Goal: Task Accomplishment & Management: Complete application form

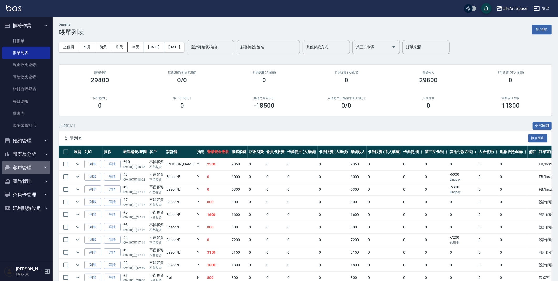
click at [22, 167] on button "客戶管理" at bounding box center [26, 168] width 48 height 14
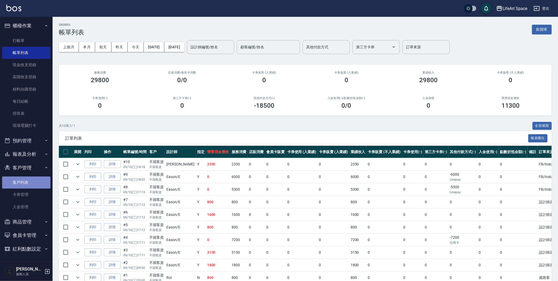
click at [30, 185] on link "客戶列表" at bounding box center [26, 183] width 48 height 12
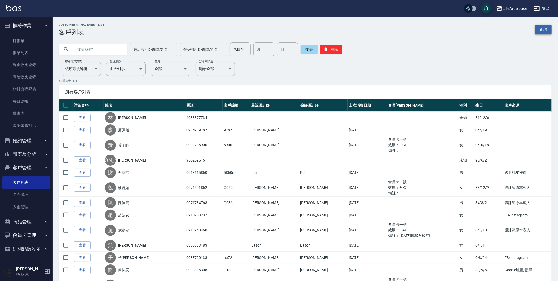
click at [546, 26] on link "新增" at bounding box center [543, 30] width 17 height 10
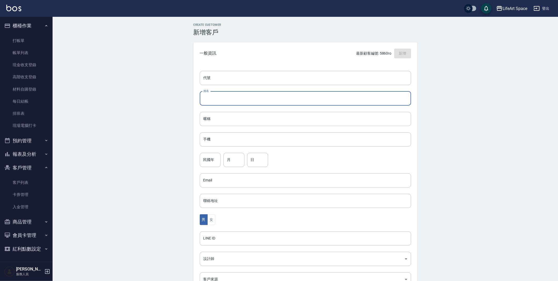
click at [214, 99] on input "姓名" at bounding box center [305, 98] width 211 height 14
type input "黃小姐/[PERSON_NAME]"
click at [218, 138] on input "手機" at bounding box center [305, 139] width 211 height 14
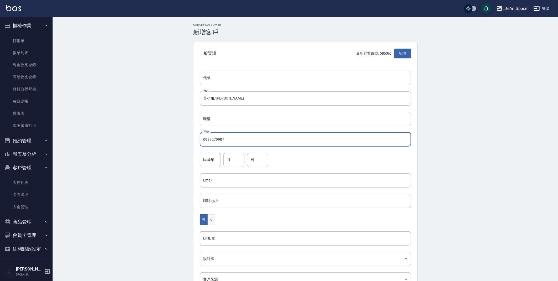
type input "0927279907"
click at [209, 221] on button "女" at bounding box center [211, 219] width 8 height 11
click at [219, 261] on body "LifeArt Space 登出 櫃檯作業 打帳單 帳單列表 現金收支登錄 高階收支登錄 材料自購登錄 每日結帳 排班表 現場電腦打卡 預約管理 預約管理 單…" at bounding box center [279, 171] width 558 height 342
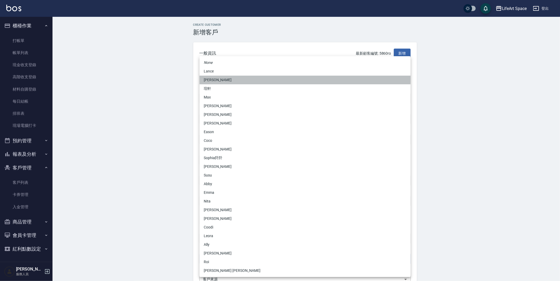
click at [218, 82] on li "[PERSON_NAME]" at bounding box center [305, 80] width 211 height 9
type input "3fd5e77f-d133-45c9-9c8a-ccd66447b9d8"
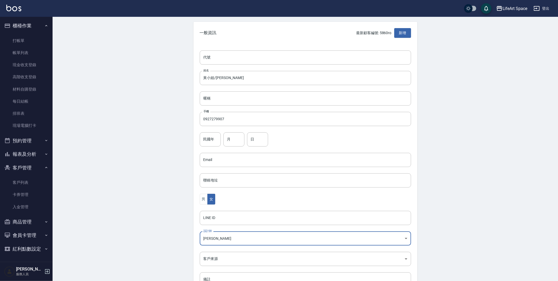
scroll to position [21, 0]
click at [229, 260] on body "LifeArt Space 登出 櫃檯作業 打帳單 帳單列表 現金收支登錄 高階收支登錄 材料自購登錄 每日結帳 排班表 現場電腦打卡 預約管理 預約管理 單…" at bounding box center [280, 150] width 560 height 342
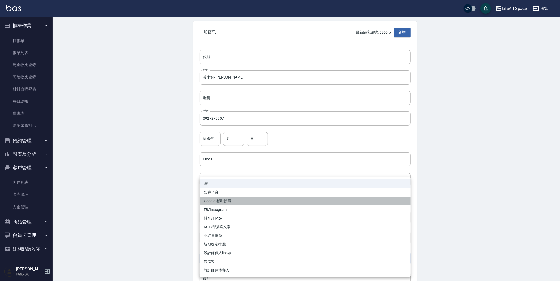
click at [236, 201] on li "Google地圖/搜尋" at bounding box center [305, 201] width 211 height 9
type input "Google地圖/搜尋"
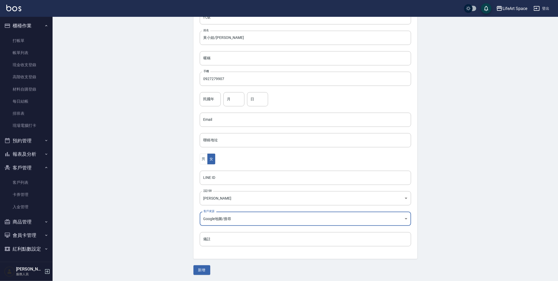
scroll to position [61, 0]
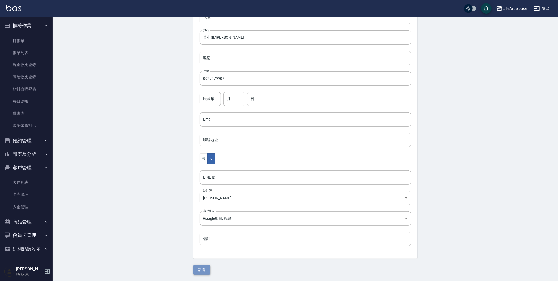
click at [201, 272] on button "新增" at bounding box center [201, 270] width 17 height 10
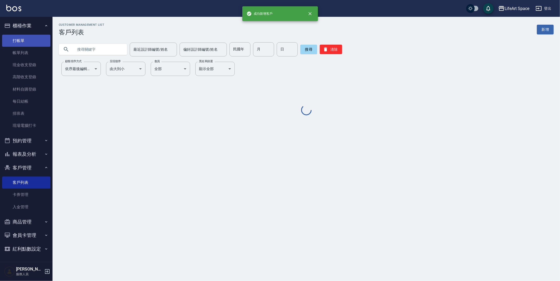
click at [22, 40] on link "打帳單" at bounding box center [26, 41] width 48 height 12
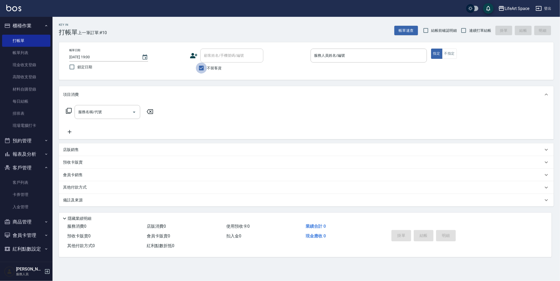
drag, startPoint x: 201, startPoint y: 69, endPoint x: 205, endPoint y: 66, distance: 5.4
click at [201, 69] on input "不留客資" at bounding box center [201, 68] width 11 height 11
checkbox input "false"
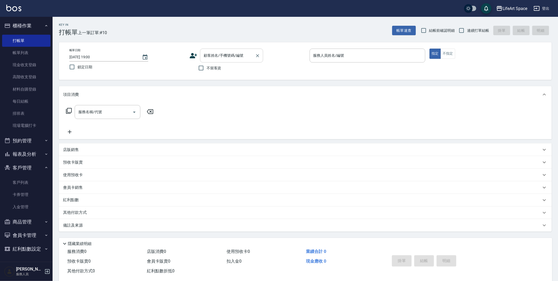
click at [214, 58] on input "顧客姓名/手機號碼/編號" at bounding box center [227, 55] width 50 height 9
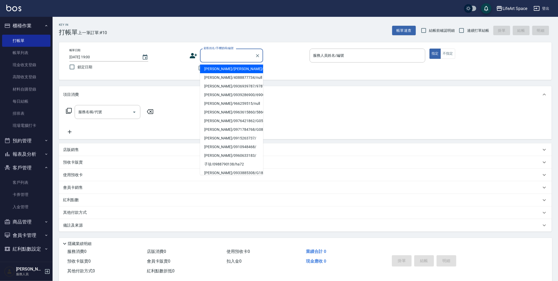
click at [218, 67] on li "[PERSON_NAME]/[PERSON_NAME]/0927279907/" at bounding box center [231, 69] width 63 height 9
type input "[PERSON_NAME]/[PERSON_NAME]/0927279907/"
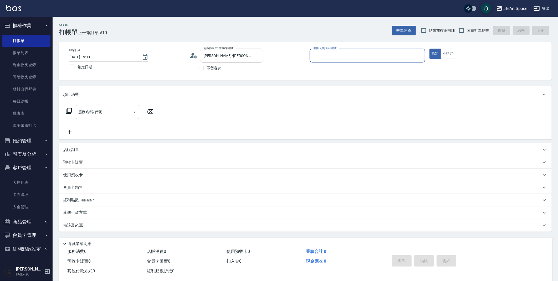
type input "[PERSON_NAME](無代號)"
click at [453, 54] on button "不指定" at bounding box center [447, 54] width 15 height 10
click at [116, 115] on input "服務名稱/代號" at bounding box center [103, 111] width 53 height 9
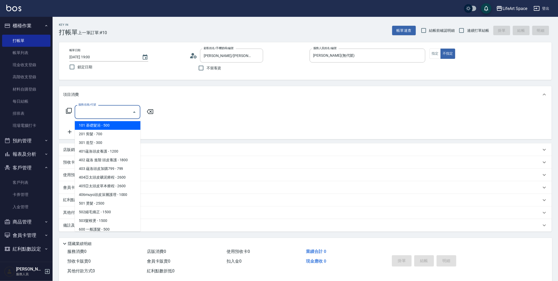
click at [117, 123] on span "101 基礎髮浴 - 500" at bounding box center [108, 125] width 66 height 9
type input "101 基礎髮浴 (101)"
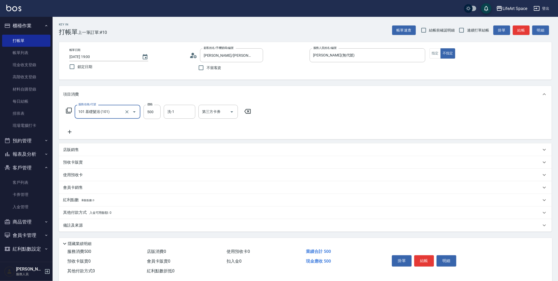
scroll to position [9, 0]
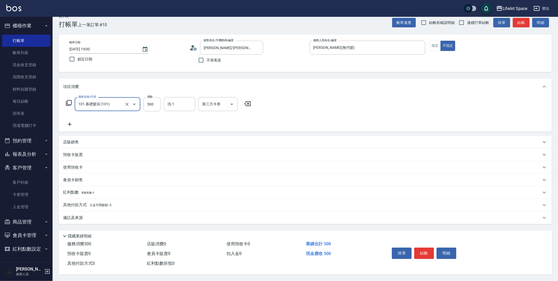
click at [146, 217] on div "備註及來源" at bounding box center [302, 218] width 478 height 6
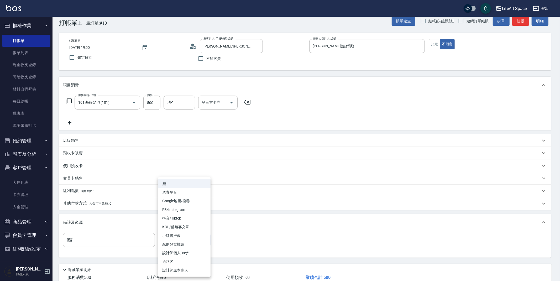
click at [180, 240] on body "LifeArt Space 登出 櫃檯作業 打帳單 帳單列表 現金收支登錄 高階收支登錄 材料自購登錄 每日結帳 排班表 現場電腦打卡 預約管理 預約管理 單…" at bounding box center [280, 153] width 560 height 324
click at [197, 200] on li "Google地圖/搜尋" at bounding box center [184, 201] width 53 height 9
type input "Google地圖/搜尋"
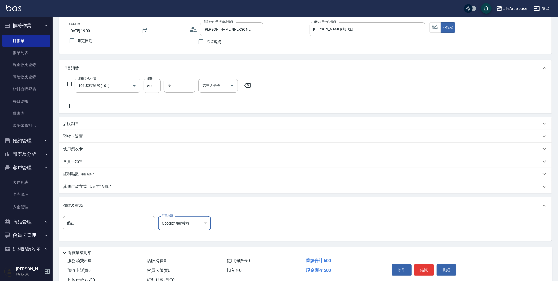
scroll to position [45, 0]
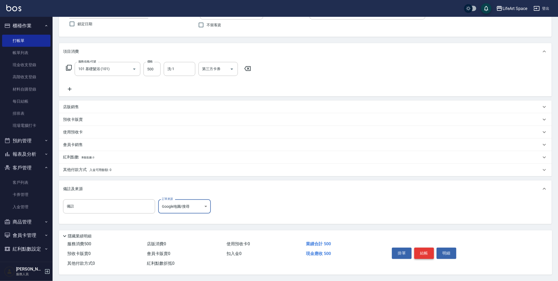
click at [424, 252] on button "結帳" at bounding box center [424, 253] width 20 height 11
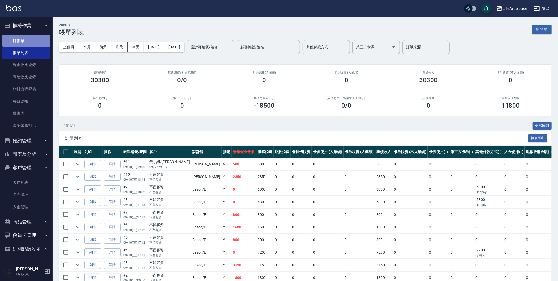
click at [35, 39] on link "打帳單" at bounding box center [26, 41] width 48 height 12
